Goal: Find specific page/section: Find specific page/section

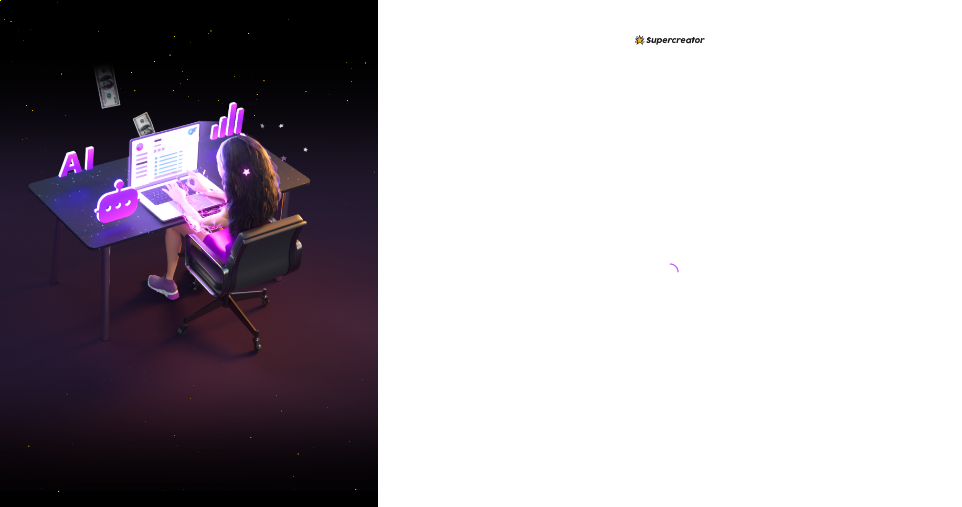
drag, startPoint x: 0, startPoint y: 0, endPoint x: 483, endPoint y: 219, distance: 530.4
click at [490, 218] on div at bounding box center [670, 253] width 584 height 507
click at [483, 224] on div at bounding box center [670, 253] width 584 height 507
click at [481, 225] on div at bounding box center [670, 253] width 584 height 507
drag, startPoint x: 511, startPoint y: 216, endPoint x: 513, endPoint y: 235, distance: 19.0
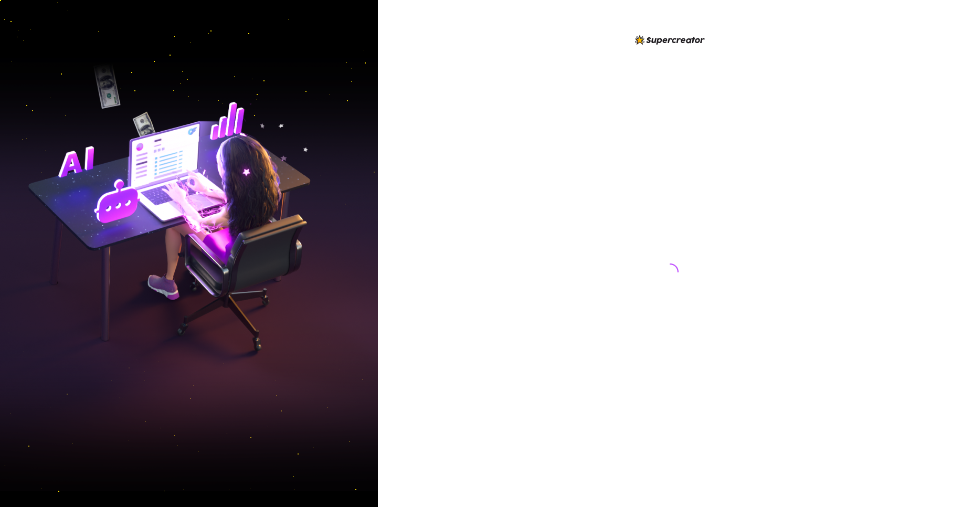
click at [514, 244] on div at bounding box center [670, 253] width 584 height 507
drag, startPoint x: 513, startPoint y: 235, endPoint x: 461, endPoint y: 219, distance: 54.1
click at [492, 230] on div at bounding box center [670, 253] width 584 height 507
click at [461, 224] on div at bounding box center [670, 253] width 584 height 507
drag, startPoint x: 461, startPoint y: 224, endPoint x: 447, endPoint y: 224, distance: 14.2
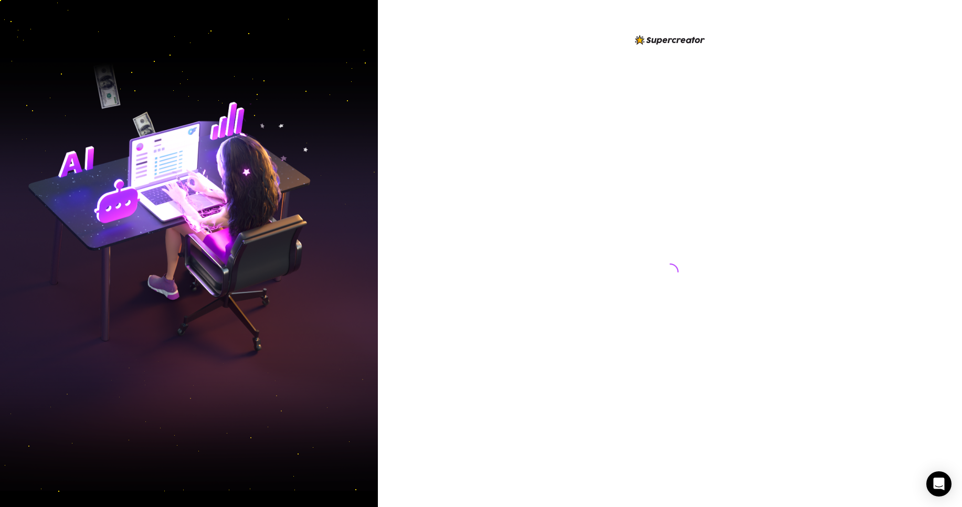
click at [449, 225] on div at bounding box center [670, 253] width 584 height 507
drag, startPoint x: 447, startPoint y: 224, endPoint x: 424, endPoint y: 219, distance: 23.2
drag, startPoint x: 424, startPoint y: 219, endPoint x: 416, endPoint y: 225, distance: 10.2
click at [416, 225] on div at bounding box center [670, 253] width 584 height 507
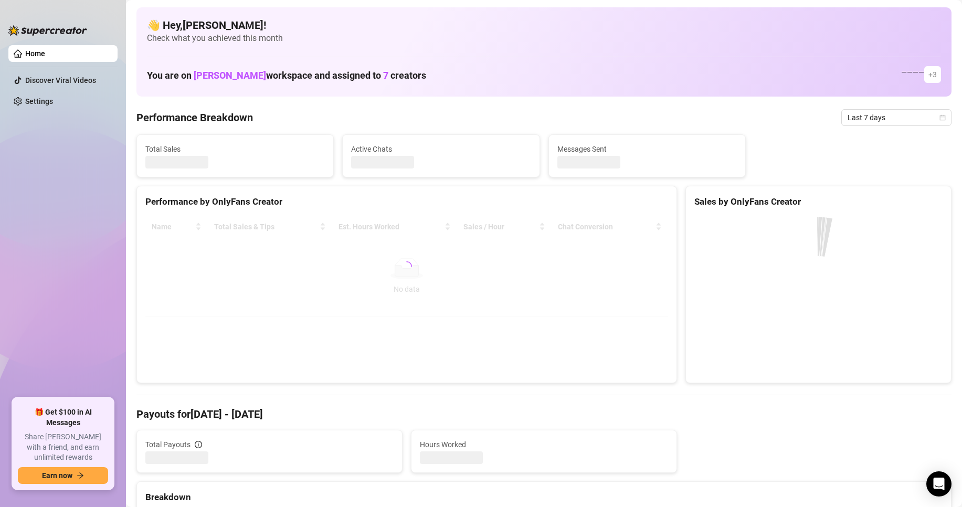
click at [417, 220] on div at bounding box center [406, 267] width 523 height 100
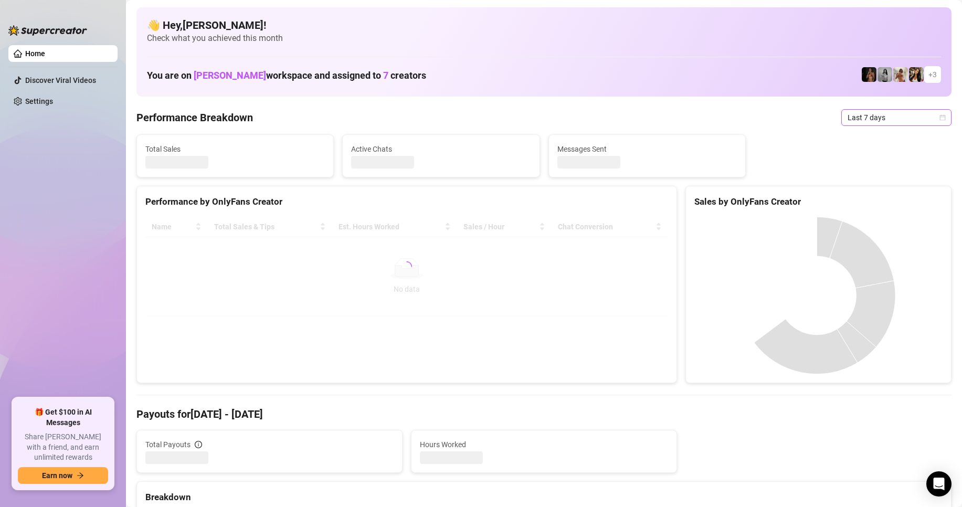
click at [940, 120] on icon "calendar" at bounding box center [943, 117] width 6 height 6
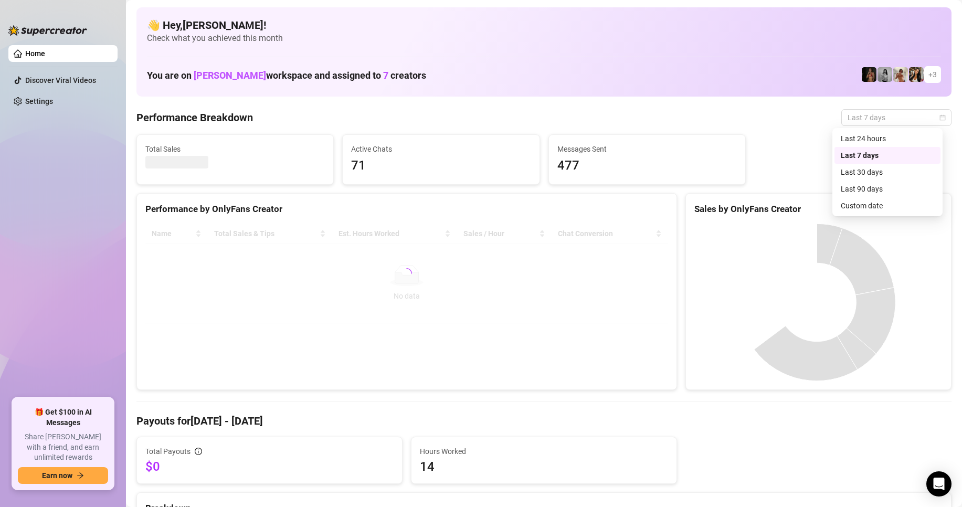
click at [882, 139] on div "Last 24 hours" at bounding box center [887, 139] width 93 height 12
